Goal: Information Seeking & Learning: Learn about a topic

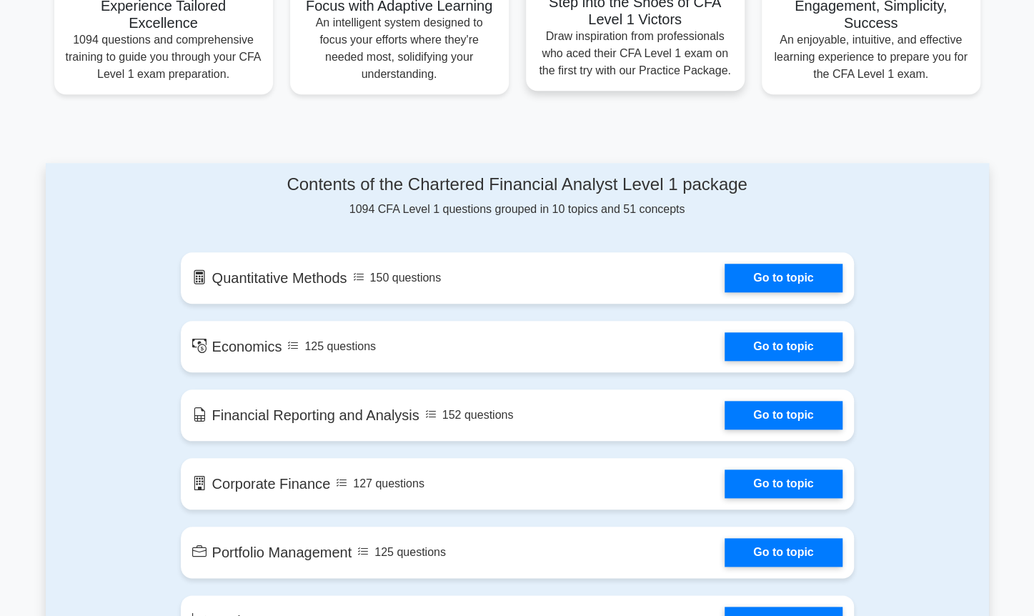
scroll to position [715, 0]
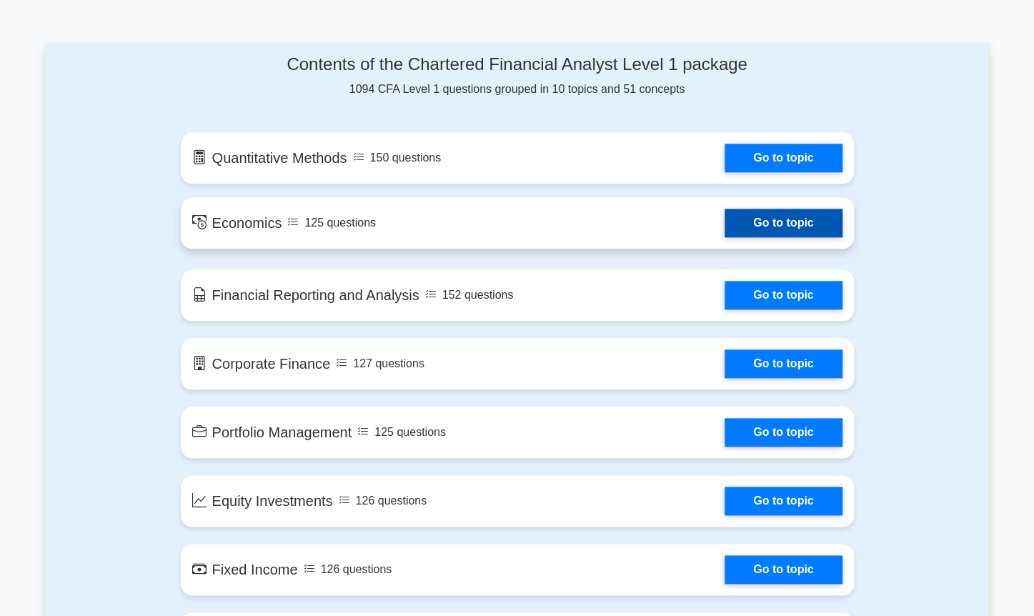
click at [782, 219] on link "Go to topic" at bounding box center [783, 223] width 117 height 29
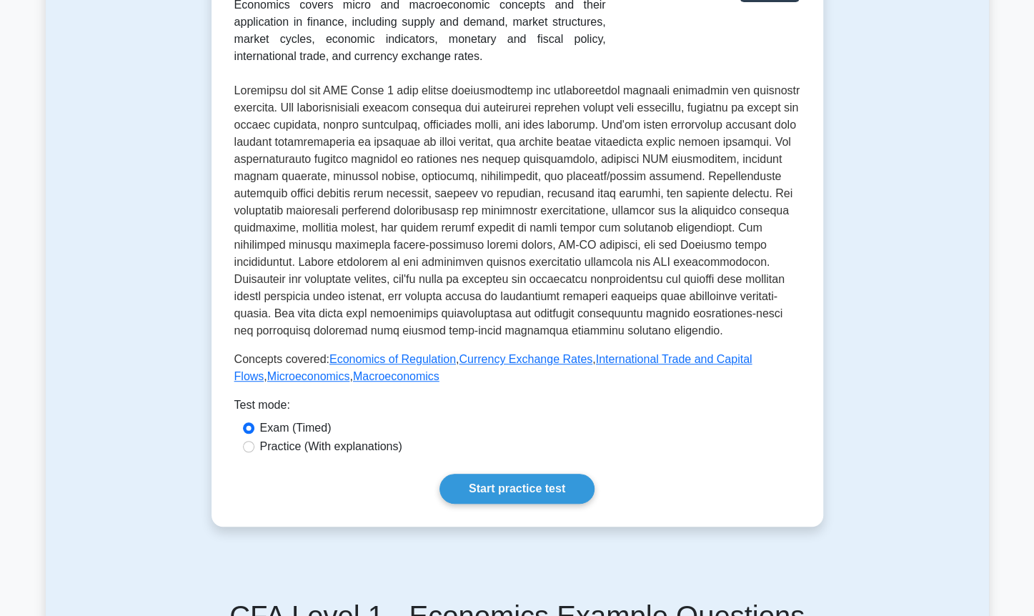
scroll to position [357, 0]
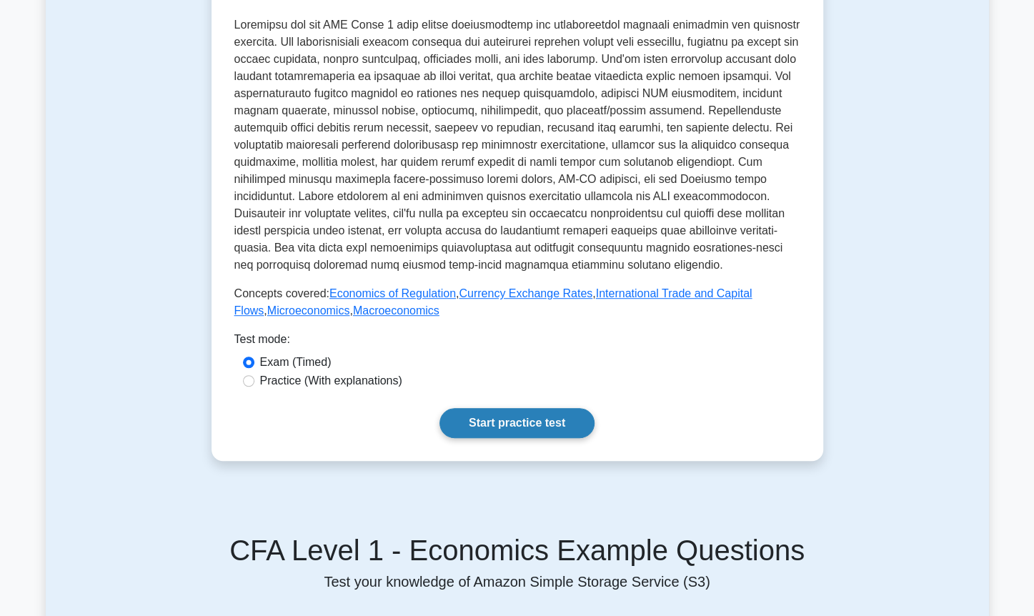
click at [500, 422] on link "Start practice test" at bounding box center [517, 423] width 155 height 30
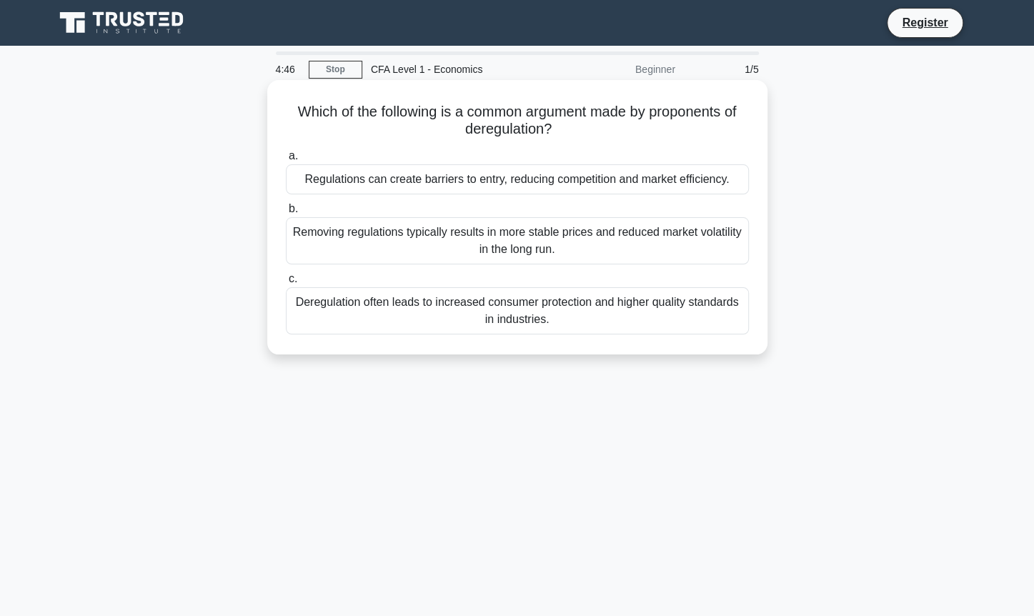
click at [556, 179] on div "Regulations can create barriers to entry, reducing competition and market effic…" at bounding box center [517, 179] width 463 height 30
click at [286, 161] on input "a. Regulations can create barriers to entry, reducing competition and market ef…" at bounding box center [286, 156] width 0 height 9
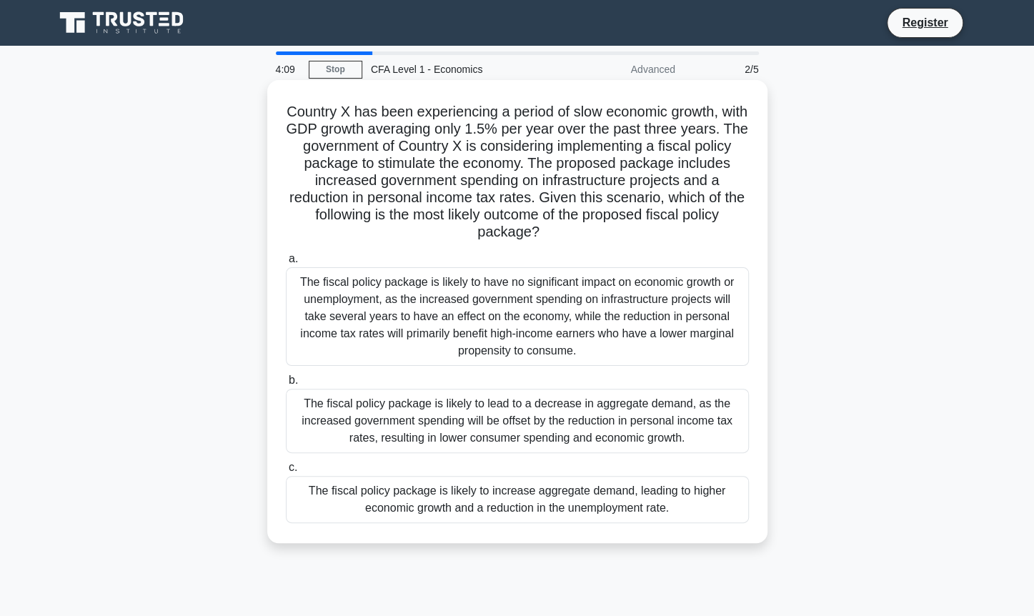
click at [565, 495] on div "The fiscal policy package is likely to increase aggregate demand, leading to hi…" at bounding box center [517, 499] width 463 height 47
click at [286, 472] on input "c. The fiscal policy package is likely to increase aggregate demand, leading to…" at bounding box center [286, 467] width 0 height 9
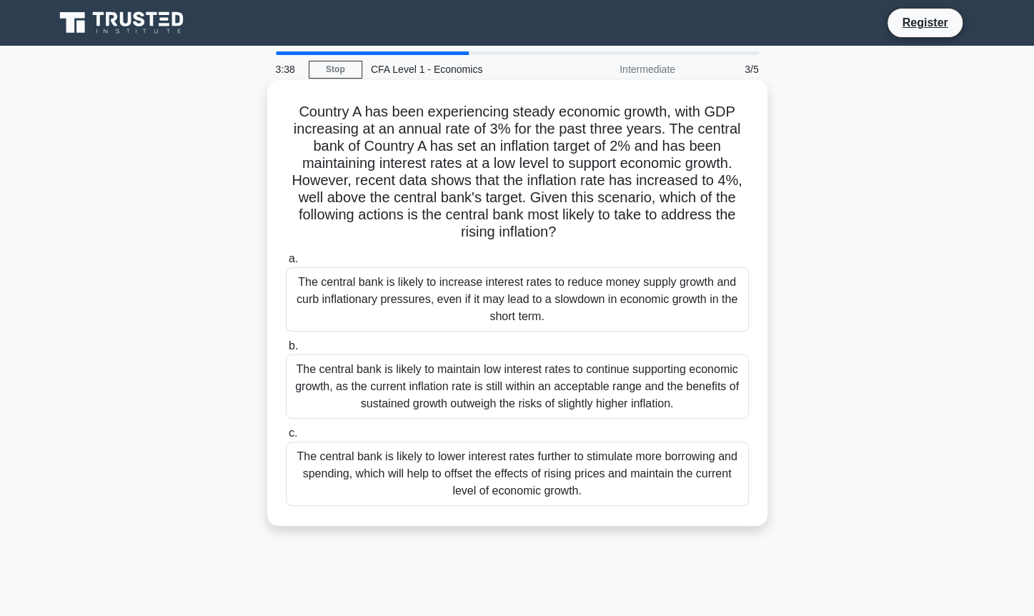
click at [477, 467] on div "The central bank is likely to lower interest rates further to stimulate more bo…" at bounding box center [517, 474] width 463 height 64
click at [286, 438] on input "c. The central bank is likely to lower interest rates further to stimulate more…" at bounding box center [286, 433] width 0 height 9
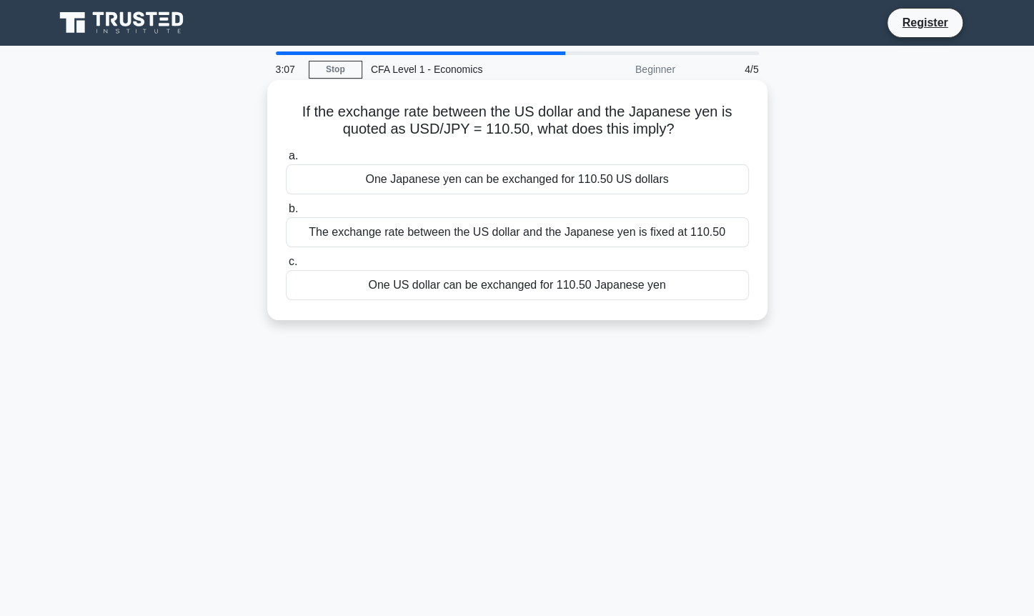
click at [542, 297] on div "One US dollar can be exchanged for 110.50 Japanese yen" at bounding box center [517, 285] width 463 height 30
click at [286, 267] on input "c. One US dollar can be exchanged for 110.50 Japanese yen" at bounding box center [286, 261] width 0 height 9
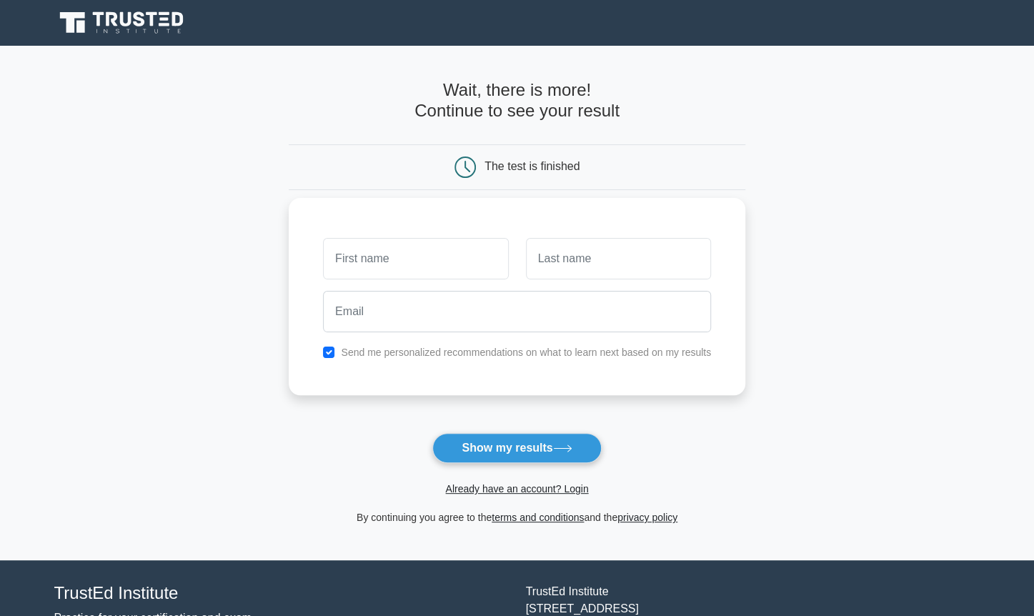
click at [394, 257] on input "text" at bounding box center [415, 258] width 185 height 41
type input "DEOGRATIUS"
click at [580, 269] on input "text" at bounding box center [618, 258] width 185 height 41
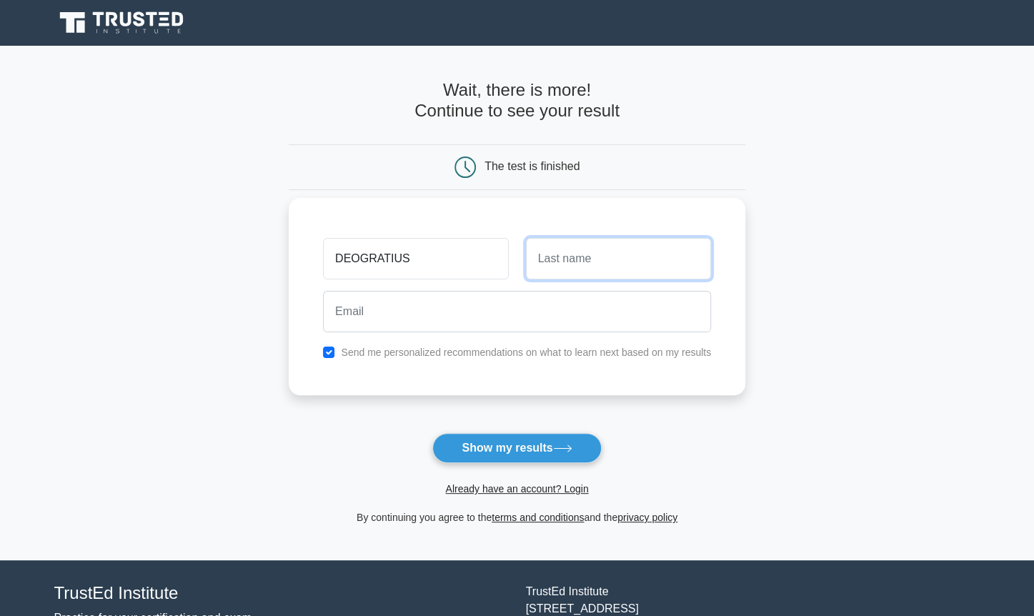
type input "WAMBURA"
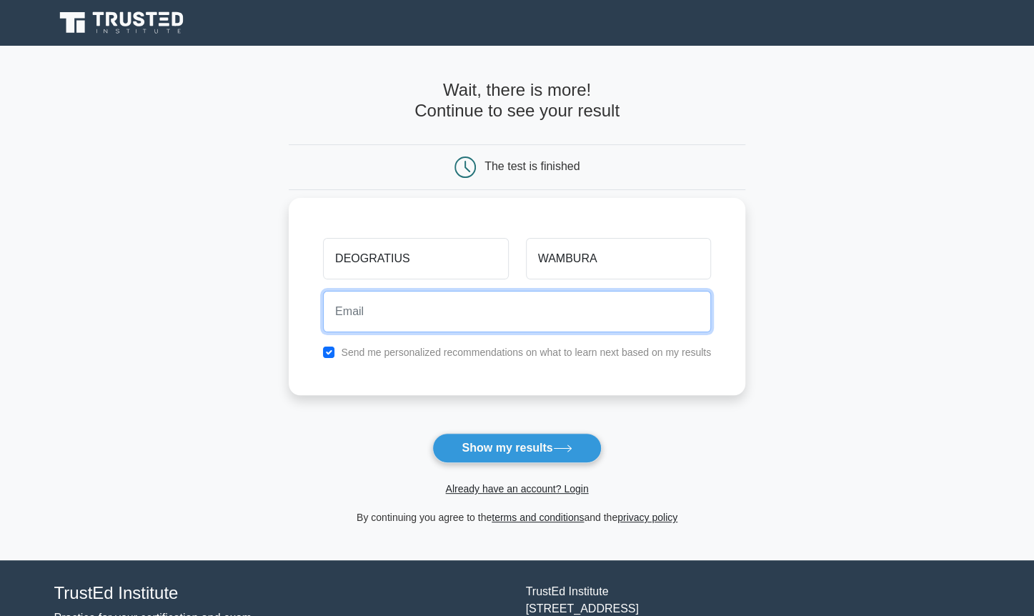
click at [520, 315] on input "email" at bounding box center [517, 311] width 388 height 41
type input "deowambura@gmail.com"
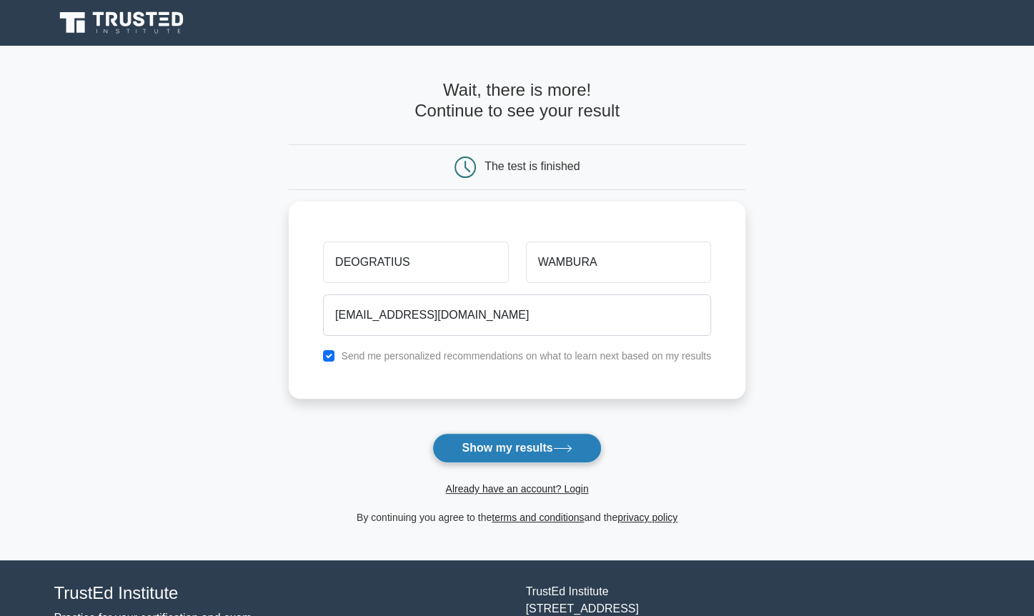
click at [503, 444] on button "Show my results" at bounding box center [516, 448] width 169 height 30
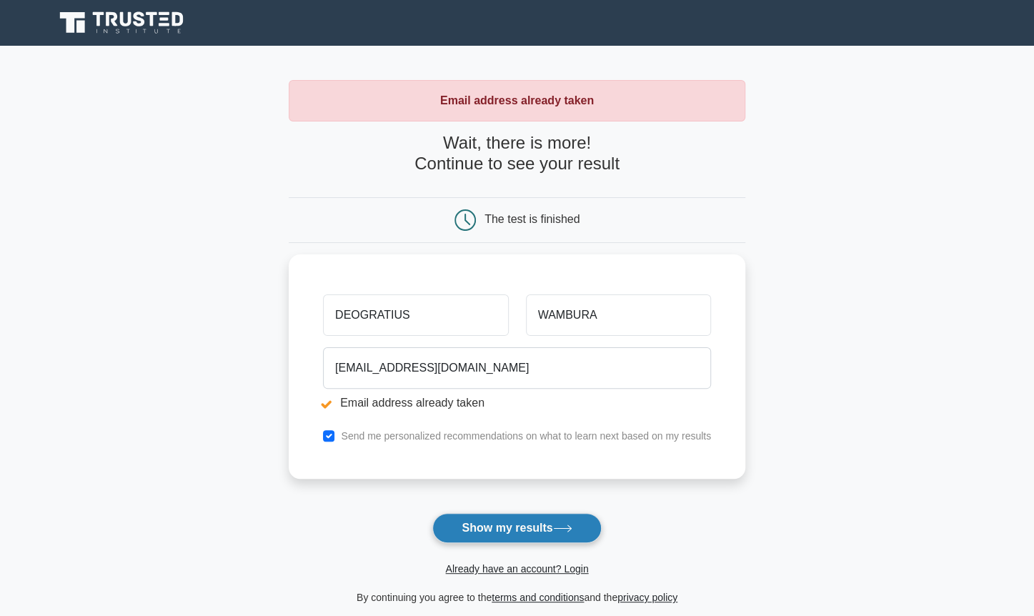
click at [512, 526] on button "Show my results" at bounding box center [516, 528] width 169 height 30
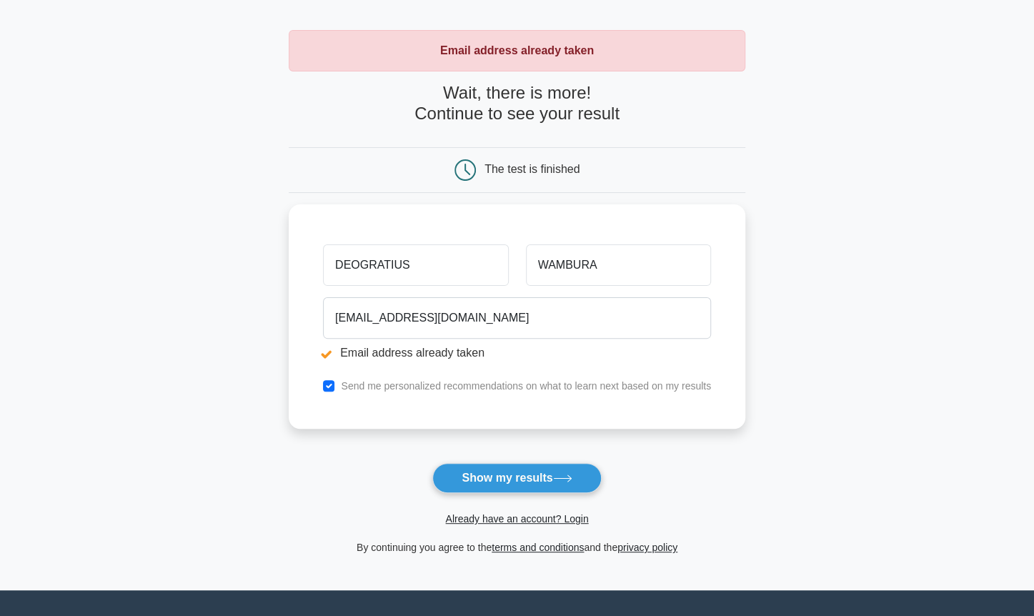
scroll to position [71, 0]
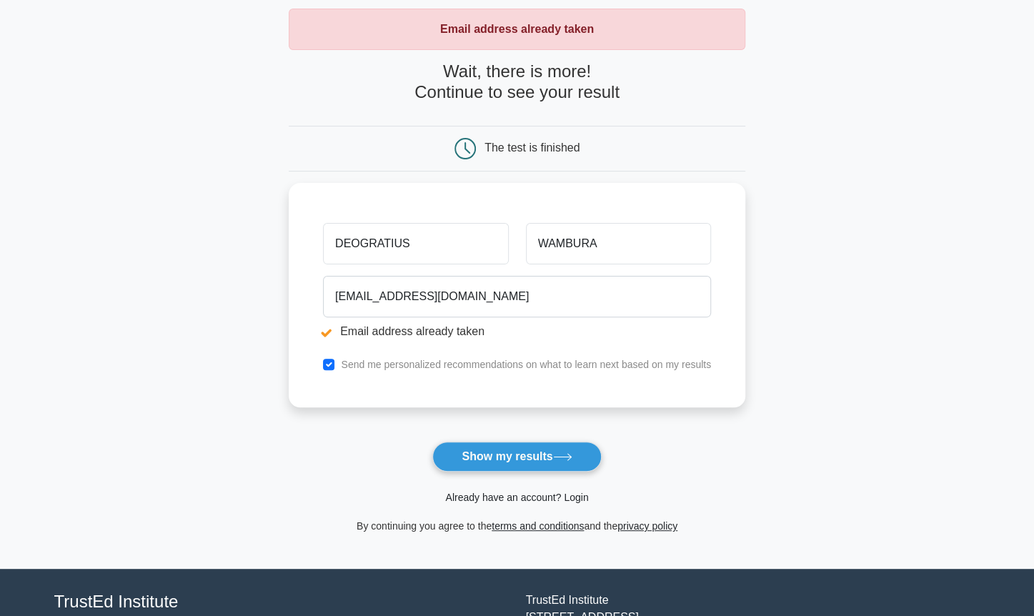
click at [557, 495] on link "Already have an account? Login" at bounding box center [516, 497] width 143 height 11
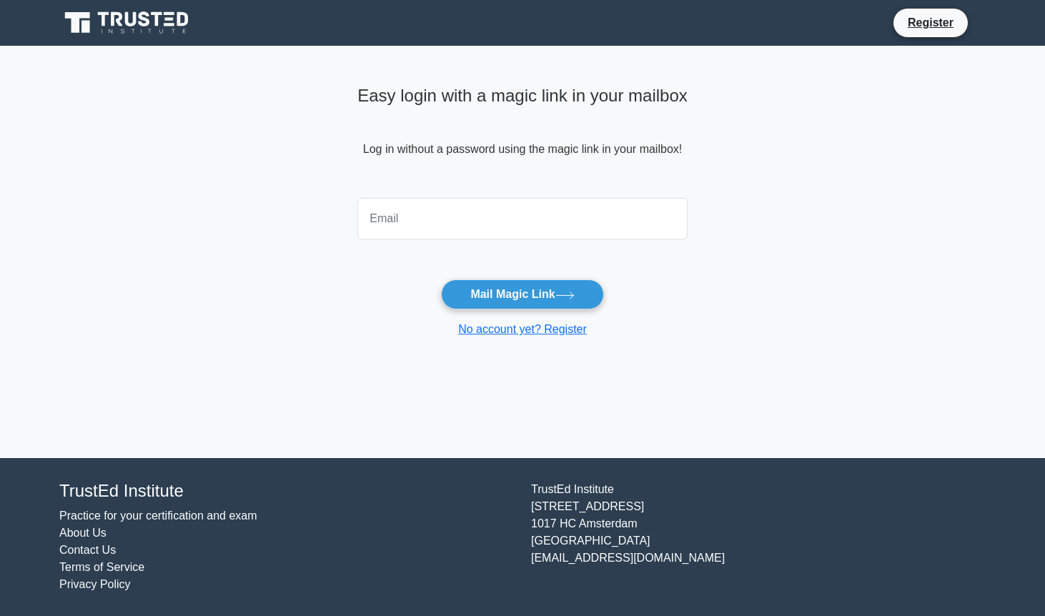
click at [469, 217] on input "email" at bounding box center [522, 218] width 330 height 41
type input "[EMAIL_ADDRESS][DOMAIN_NAME]"
click at [519, 291] on button "Mail Magic Link" at bounding box center [522, 294] width 162 height 30
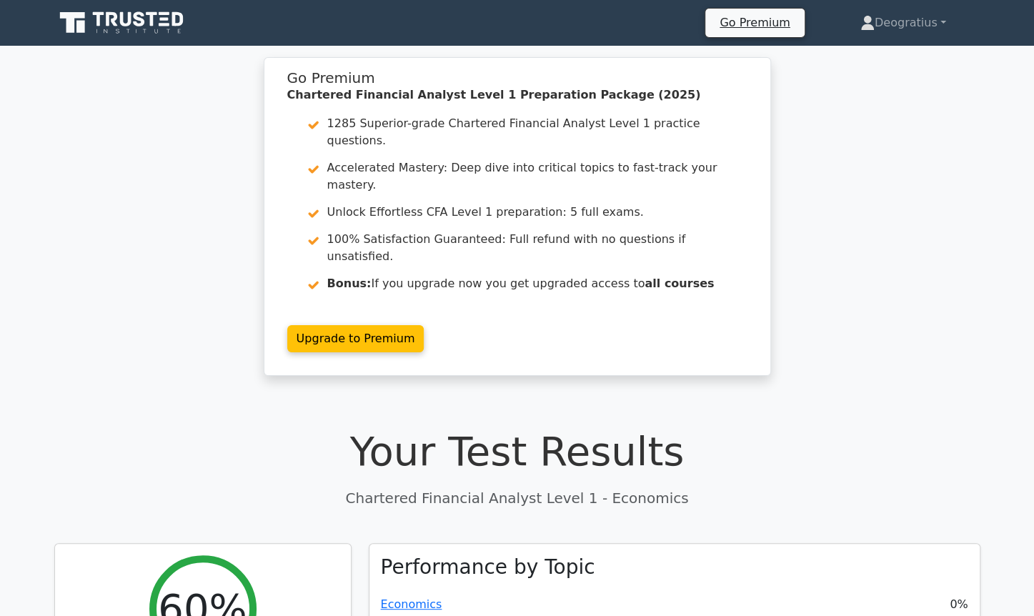
drag, startPoint x: 688, startPoint y: 352, endPoint x: 680, endPoint y: 349, distance: 7.7
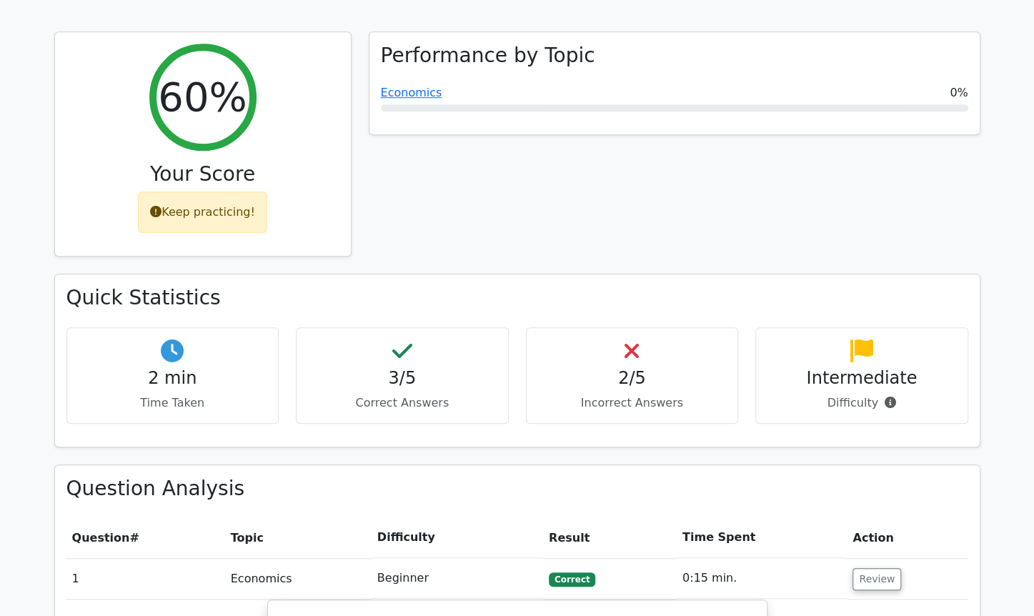
scroll to position [539, 0]
